Goal: Task Accomplishment & Management: Complete application form

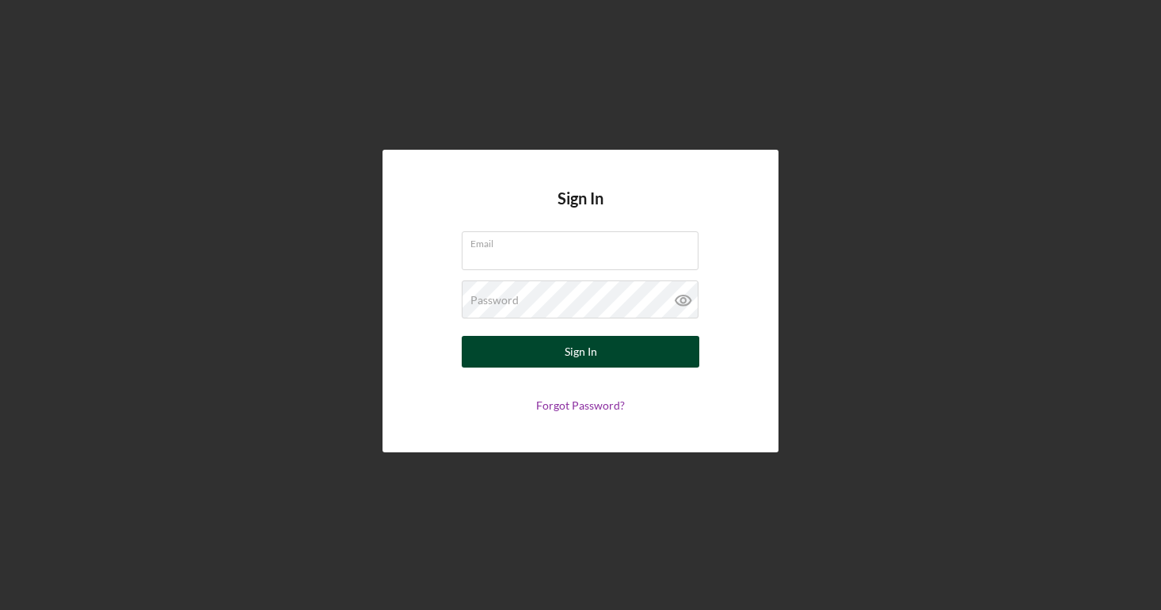
type input "[PERSON_NAME][EMAIL_ADDRESS][DOMAIN_NAME]"
click at [581, 357] on div "Sign In" at bounding box center [580, 352] width 32 height 32
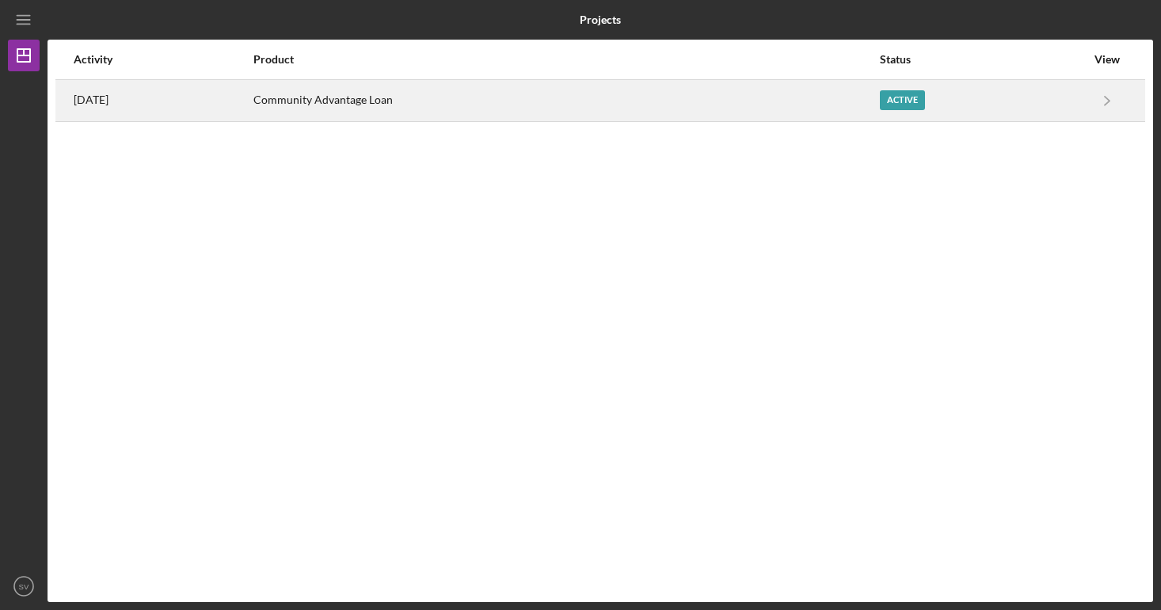
click at [903, 102] on div "Active" at bounding box center [902, 100] width 45 height 20
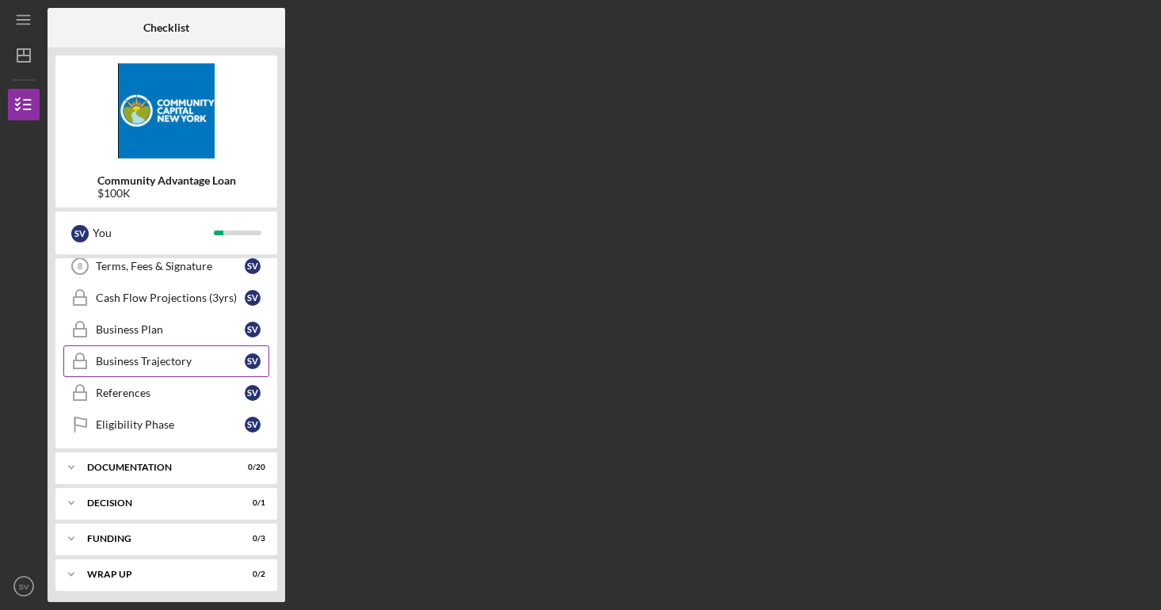
scroll to position [81, 0]
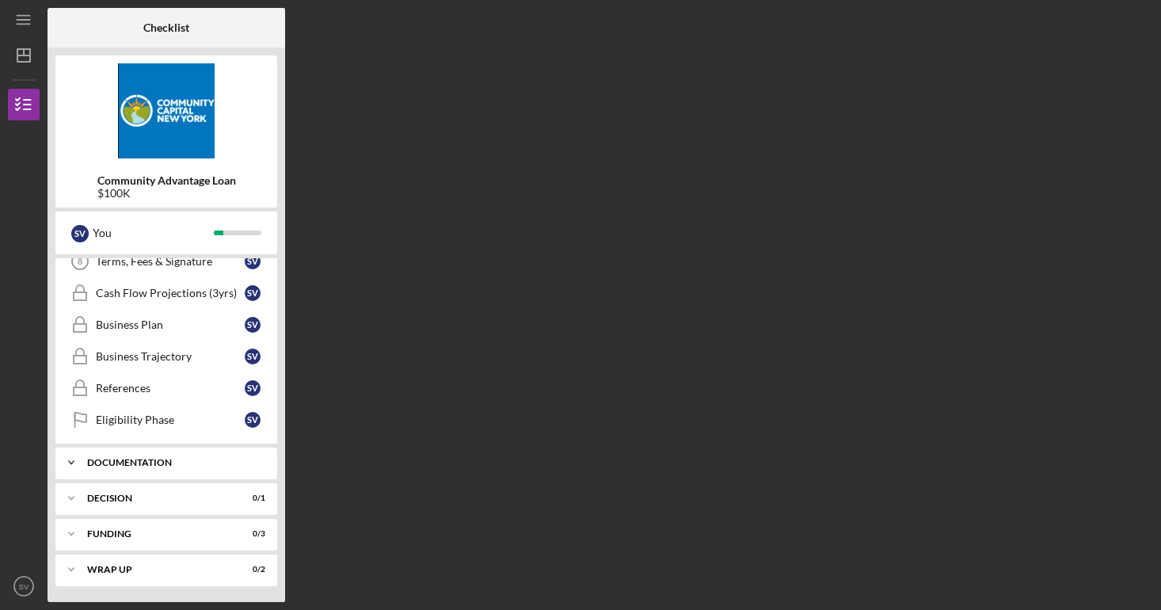
click at [173, 457] on div "Icon/Expander Documentation 0 / 20" at bounding box center [166, 463] width 222 height 32
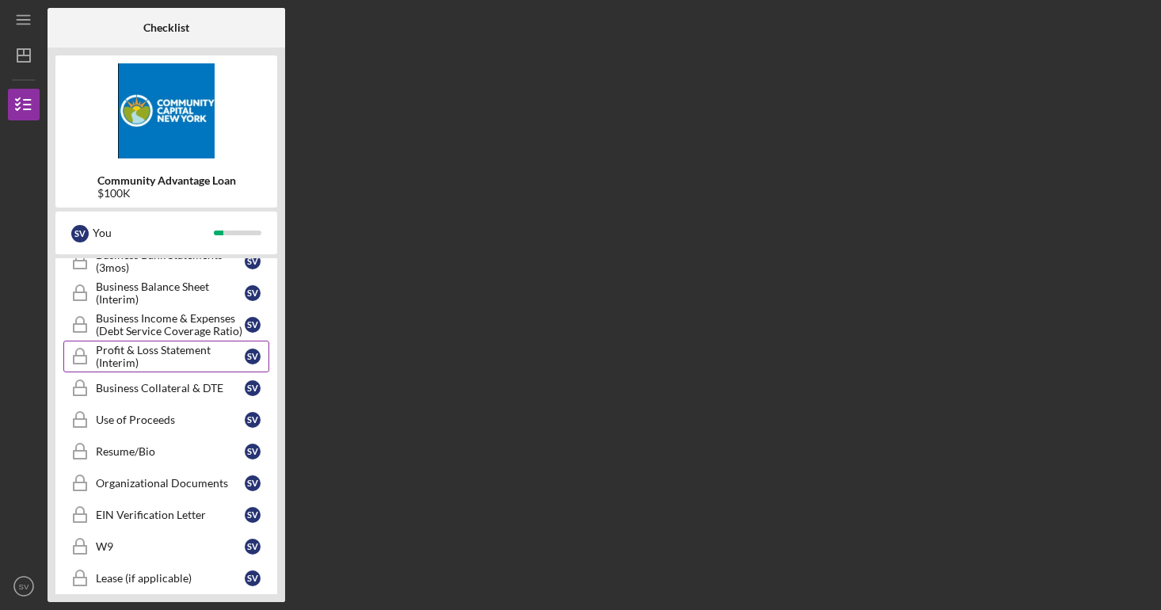
scroll to position [509, 0]
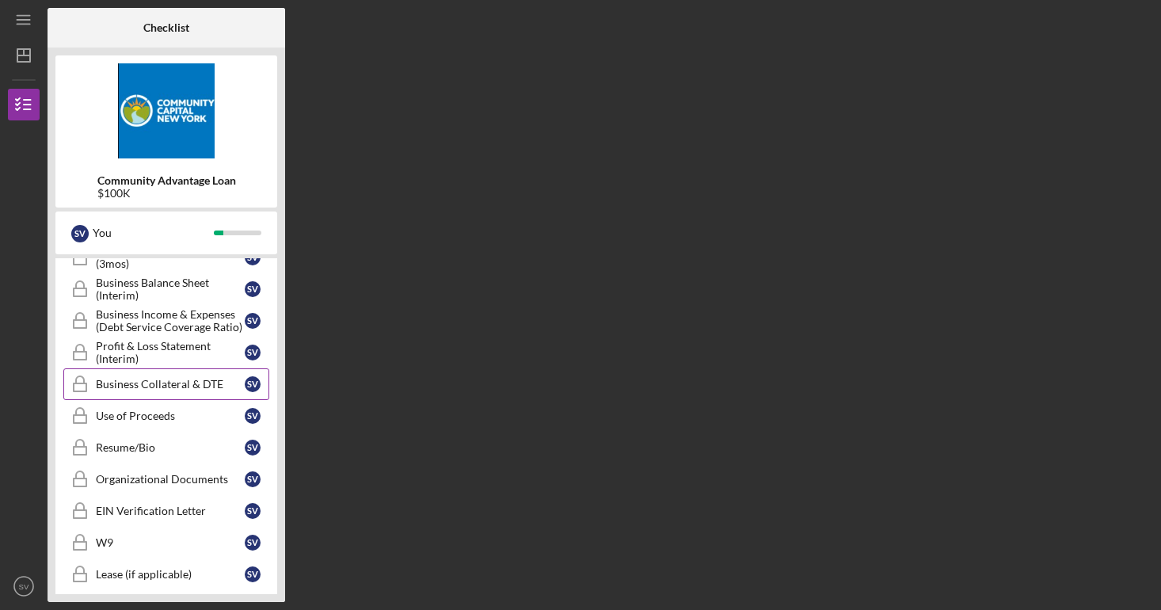
click at [163, 386] on div "Business Collateral & DTE" at bounding box center [170, 384] width 149 height 13
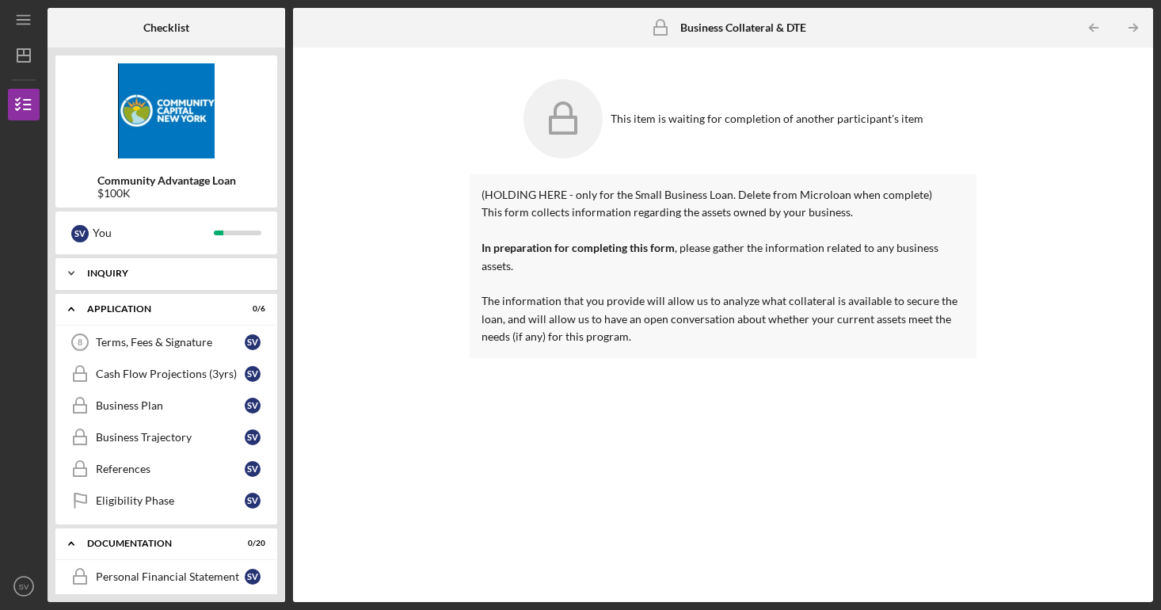
click at [67, 275] on icon "Icon/Expander" at bounding box center [71, 273] width 32 height 32
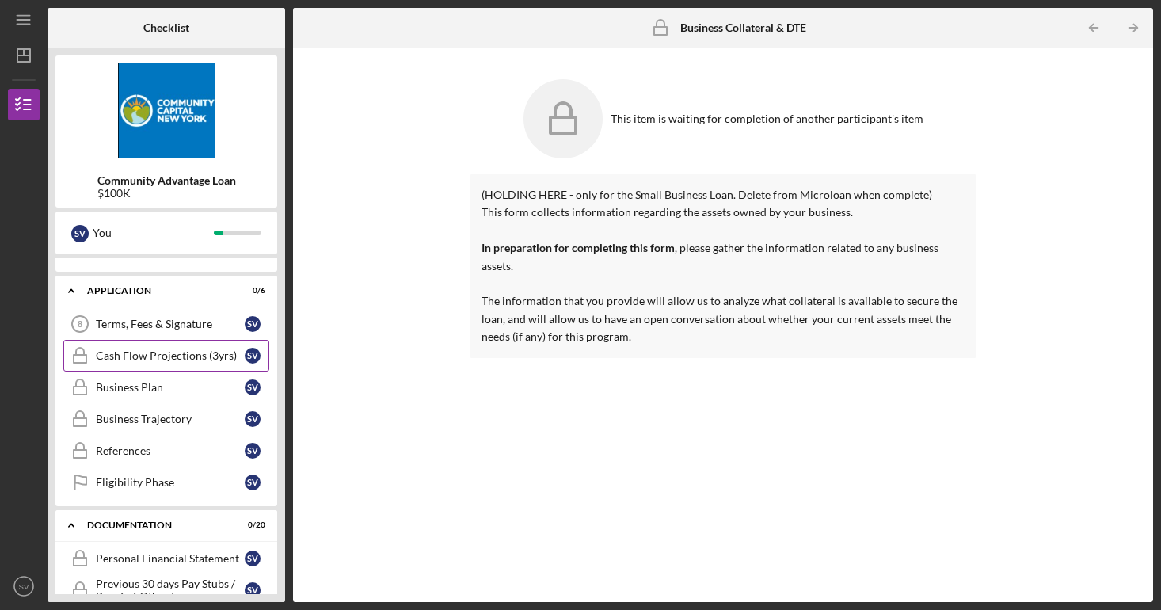
scroll to position [288, 0]
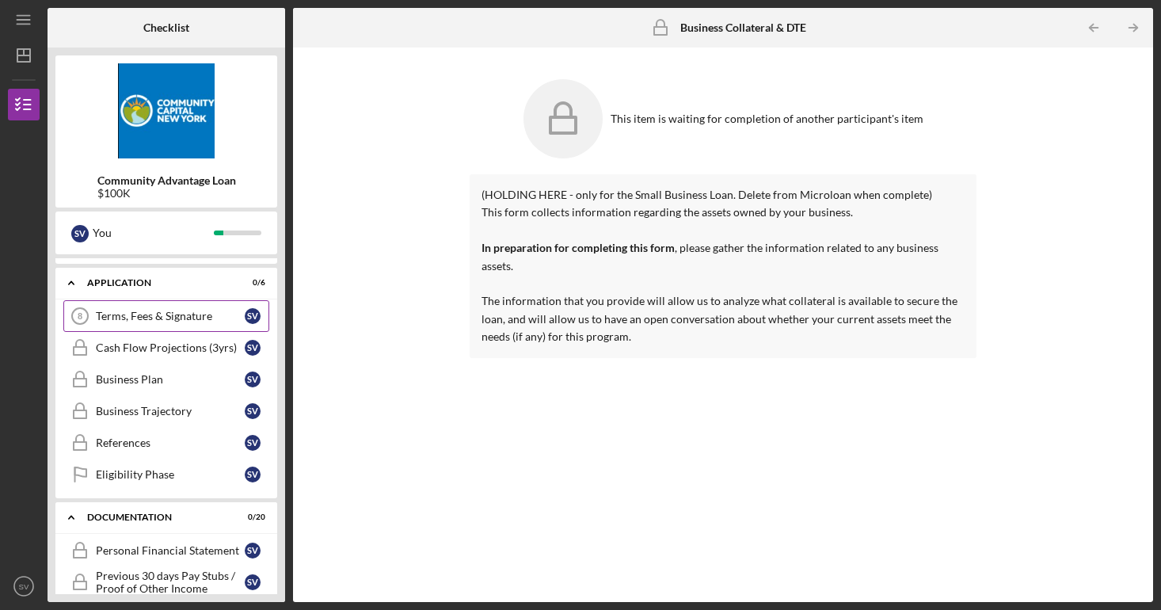
click at [143, 320] on div "Terms, Fees & Signature" at bounding box center [170, 316] width 149 height 13
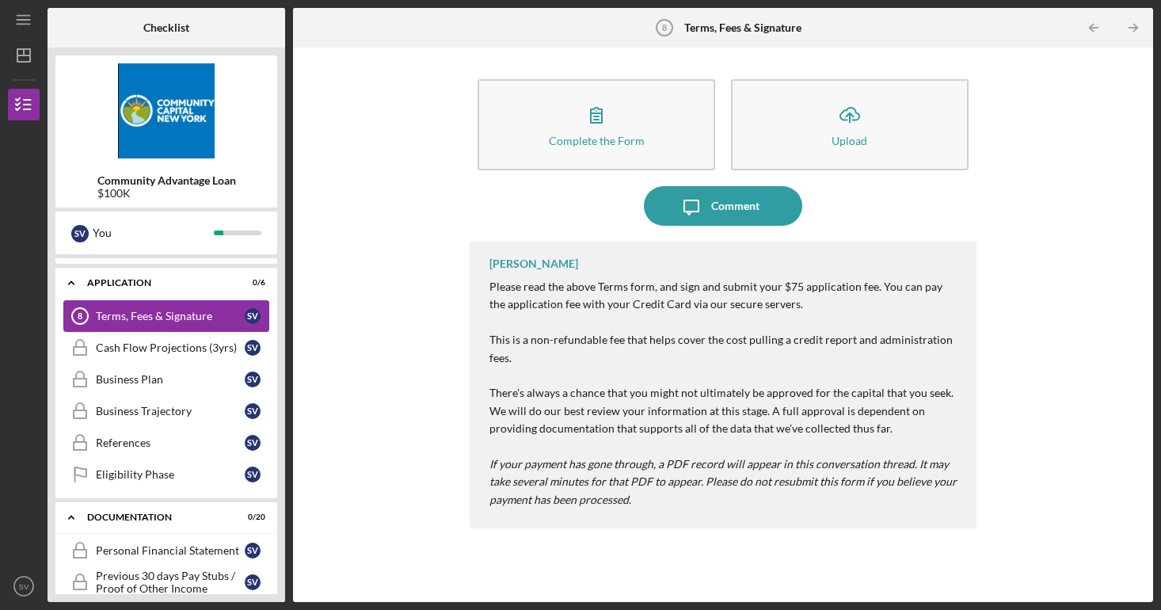
scroll to position [286, 0]
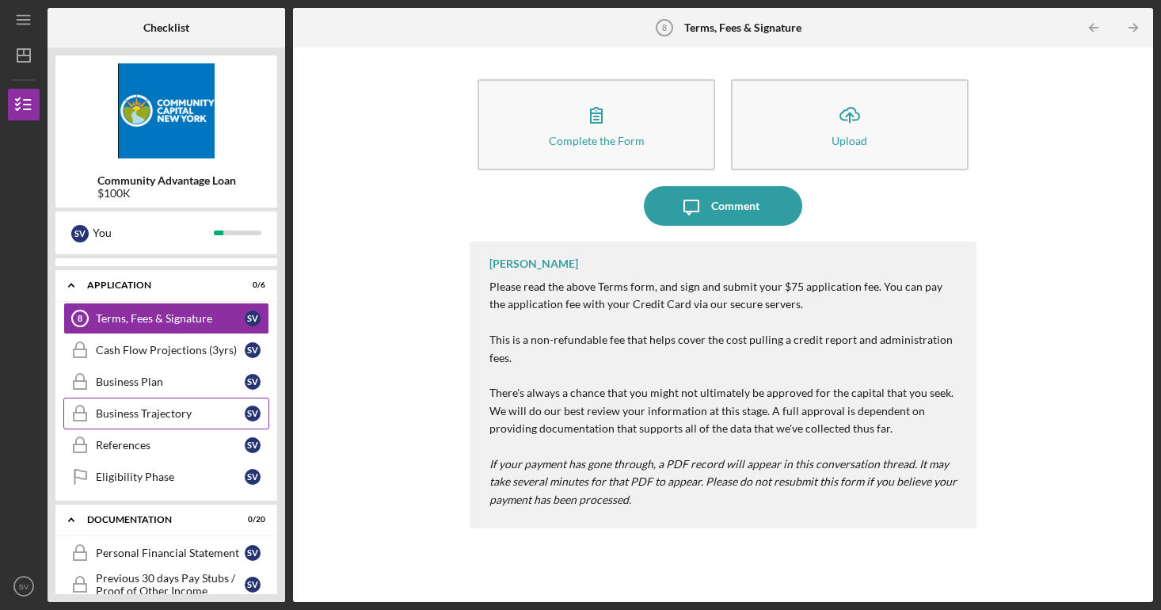
click at [172, 414] on div "Business Trajectory" at bounding box center [170, 413] width 149 height 13
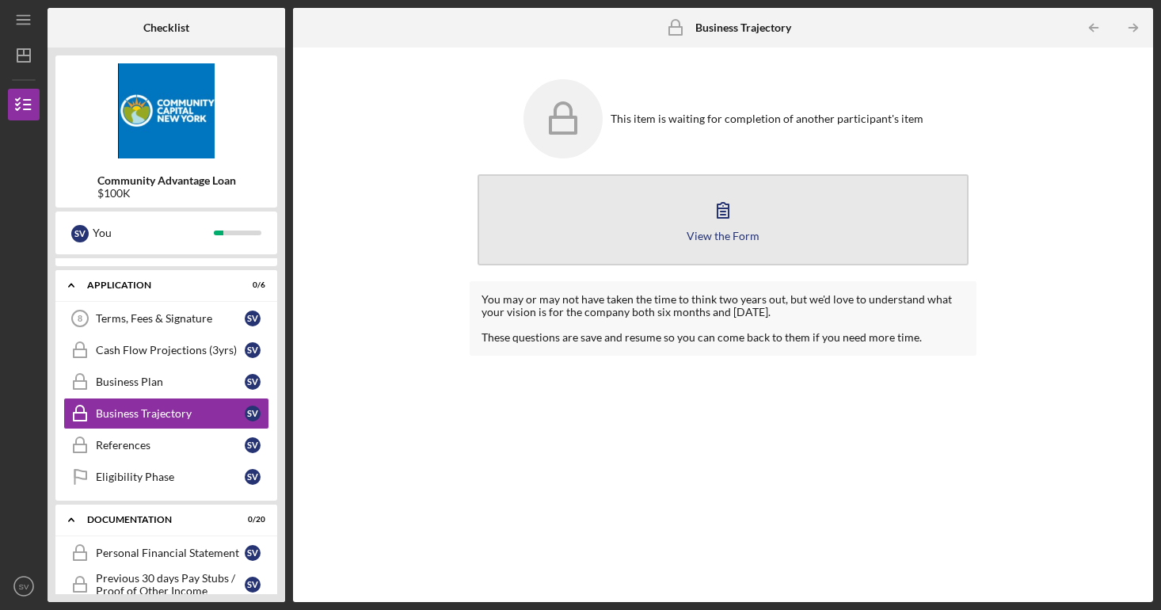
click at [732, 223] on icon "button" at bounding box center [723, 210] width 40 height 40
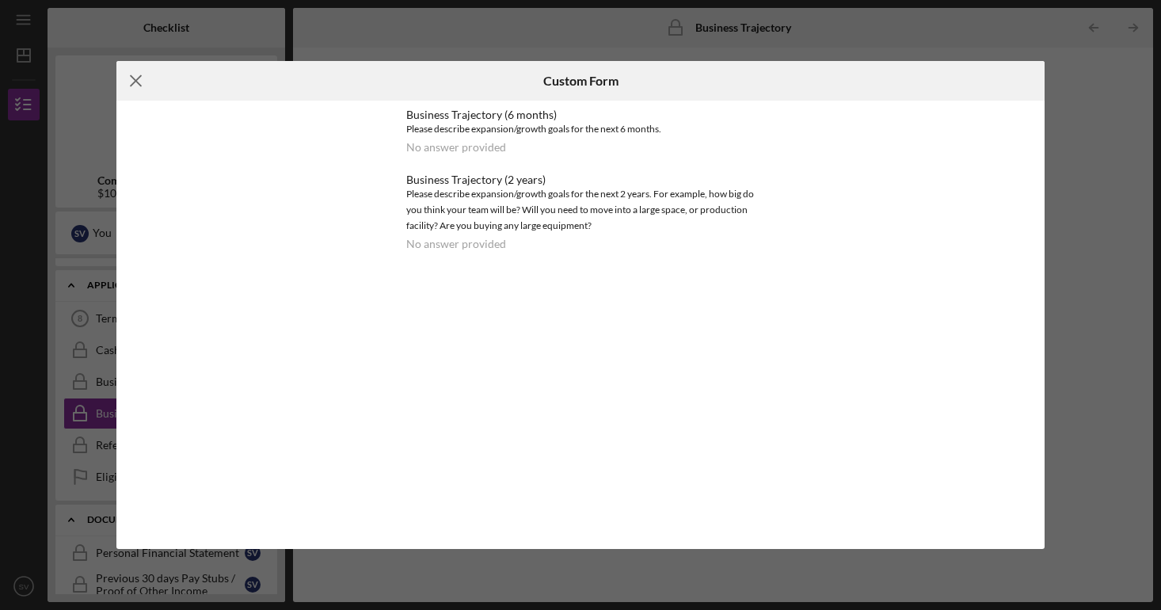
click at [132, 74] on icon "Icon/Menu Close" at bounding box center [136, 81] width 40 height 40
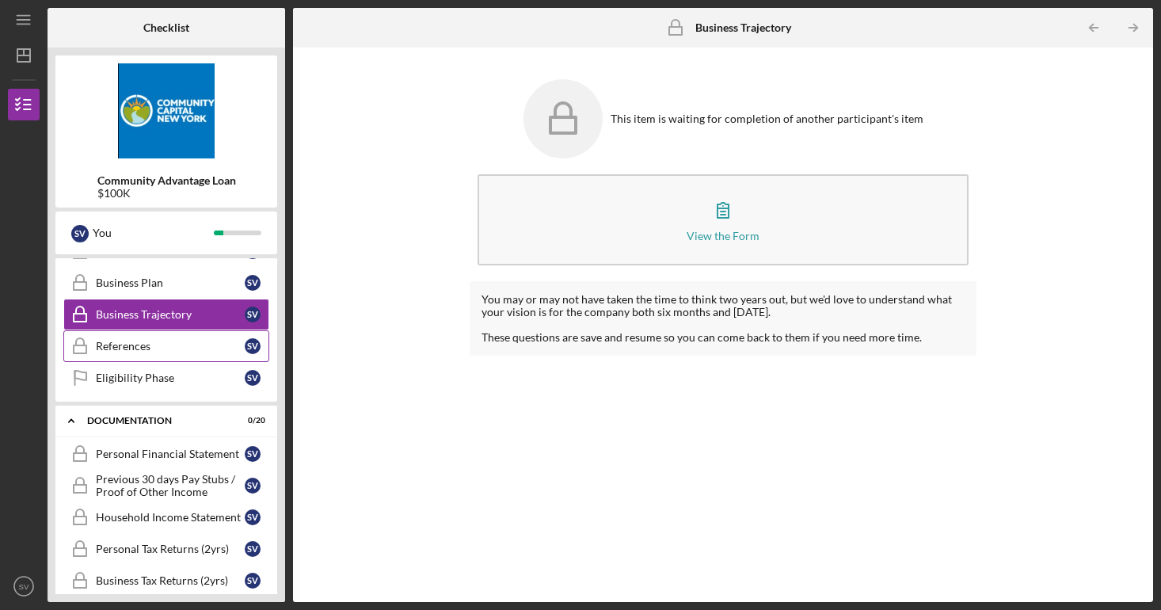
scroll to position [394, 0]
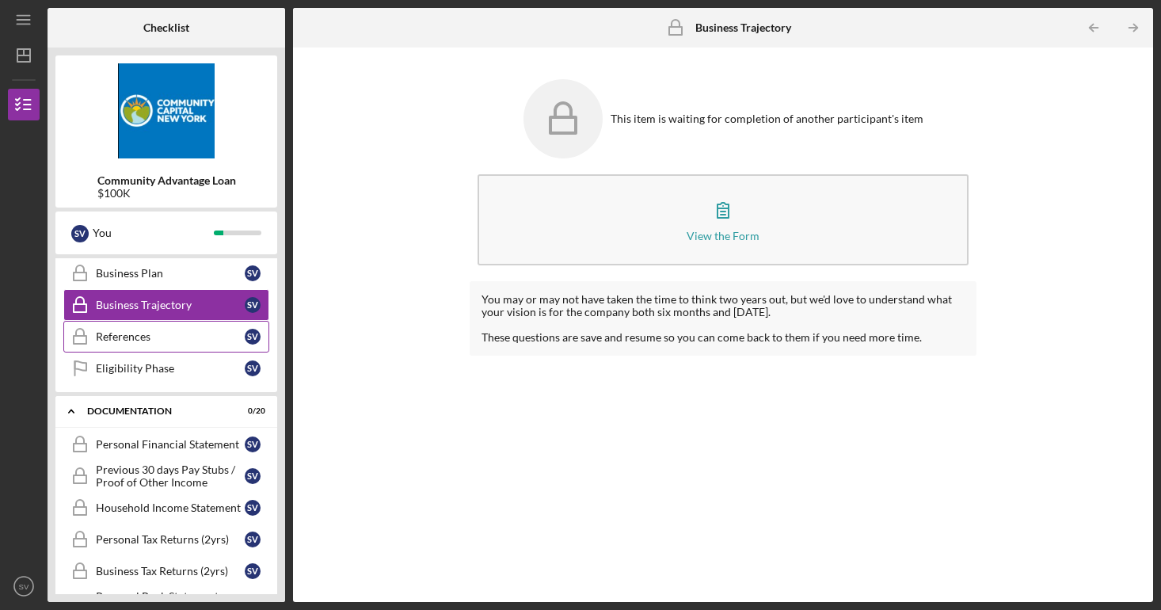
click at [162, 342] on div "References" at bounding box center [170, 336] width 149 height 13
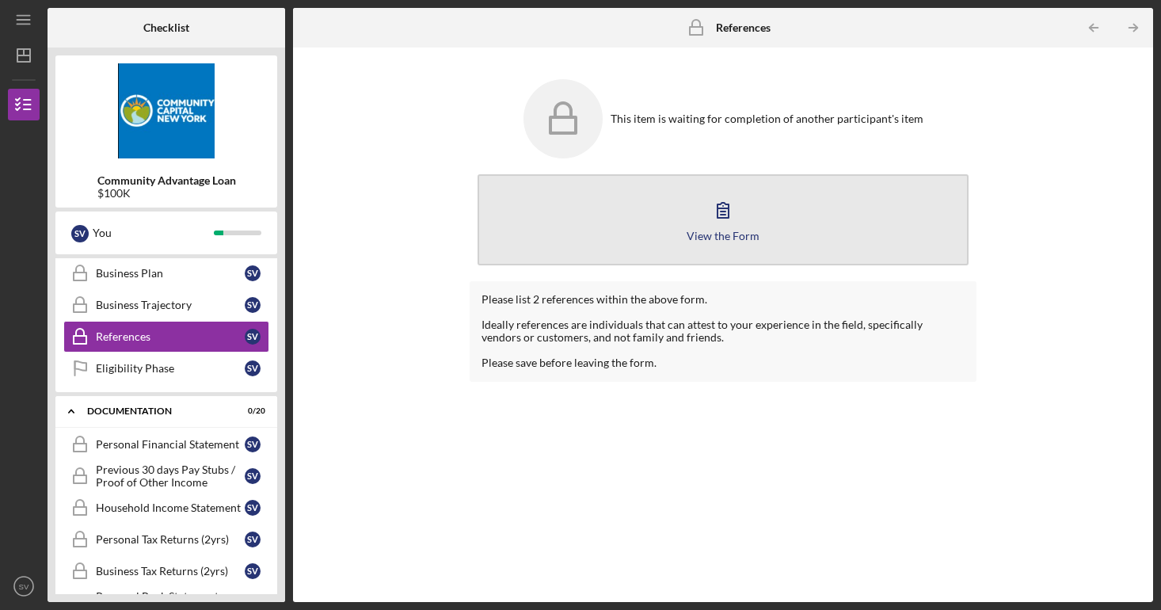
click at [683, 221] on button "View the Form Form" at bounding box center [722, 219] width 491 height 91
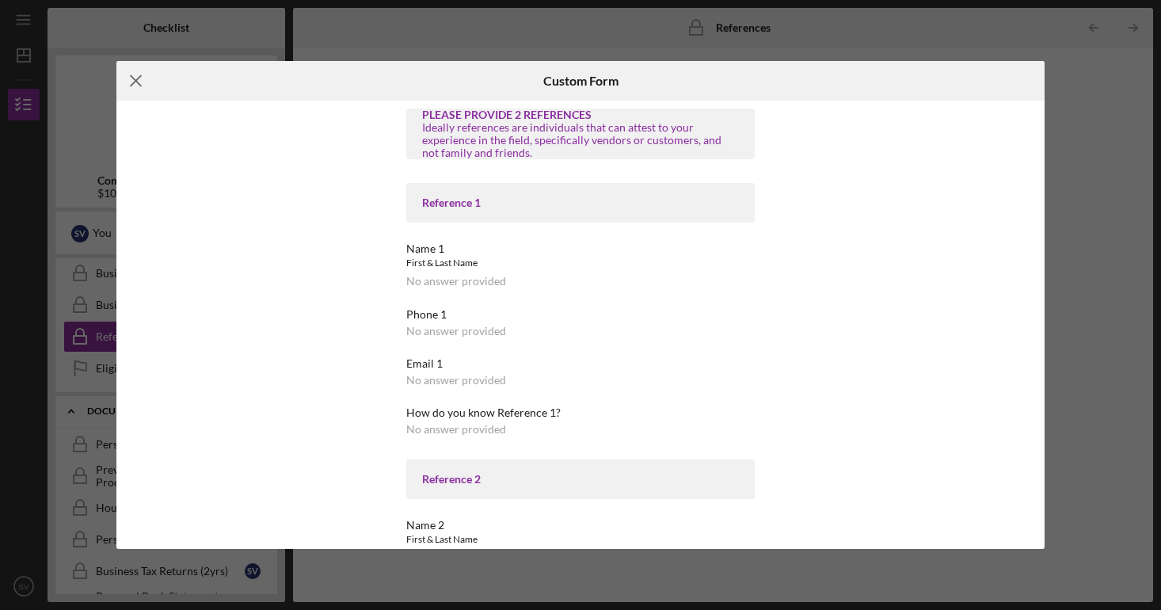
click at [136, 82] on line at bounding box center [136, 81] width 10 height 10
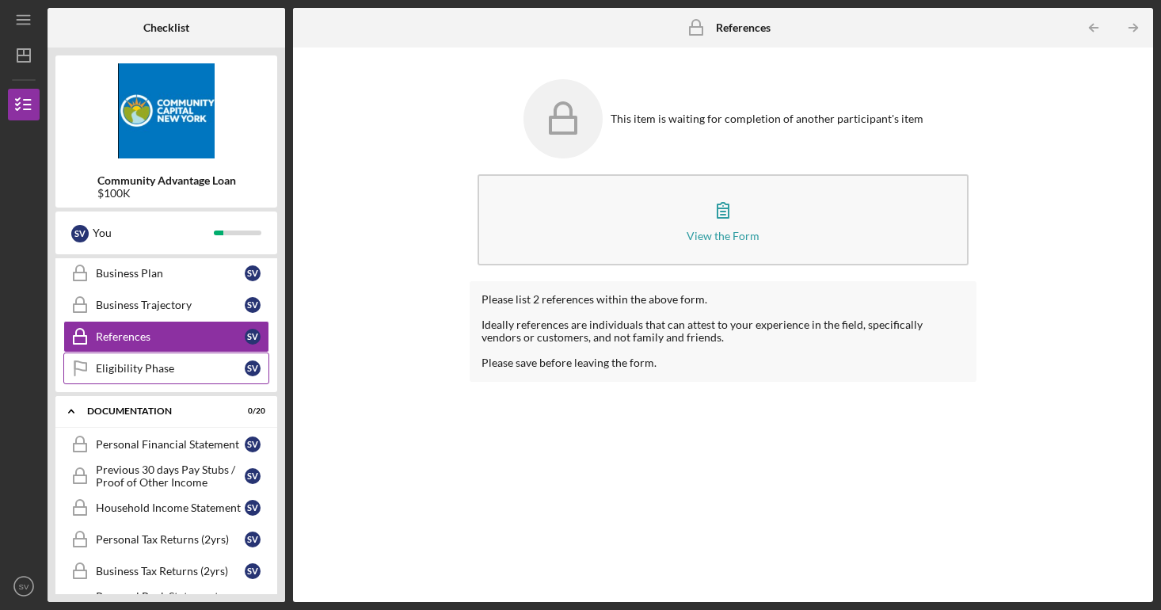
click at [158, 365] on div "Eligibility Phase" at bounding box center [170, 368] width 149 height 13
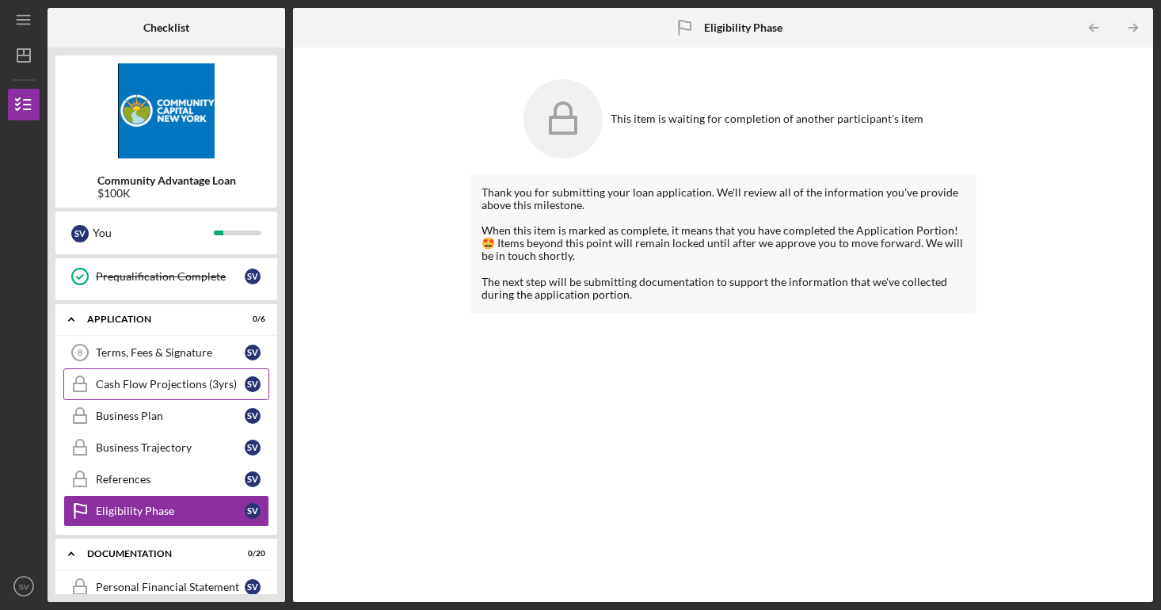
scroll to position [260, 0]
